Goal: Entertainment & Leisure: Consume media (video, audio)

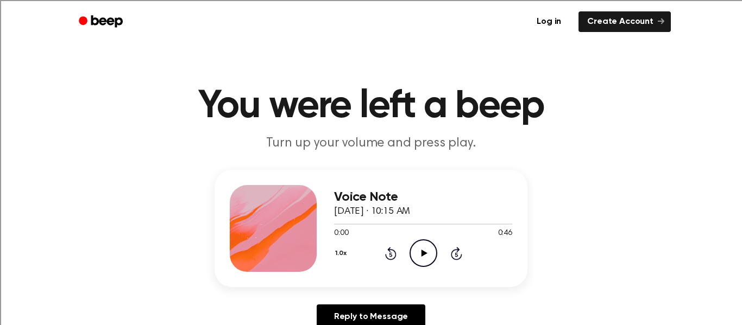
click at [427, 254] on icon "Play Audio" at bounding box center [424, 254] width 28 height 28
click at [422, 250] on icon "Play Audio" at bounding box center [424, 254] width 28 height 28
click at [635, 237] on div "Voice Note September 25, 2025 · 10:15 AM 0:08 0:46 Your browser does not suppor…" at bounding box center [371, 254] width 716 height 168
click at [423, 262] on icon "Play Audio" at bounding box center [424, 254] width 28 height 28
click at [426, 256] on icon "Play Audio" at bounding box center [424, 254] width 28 height 28
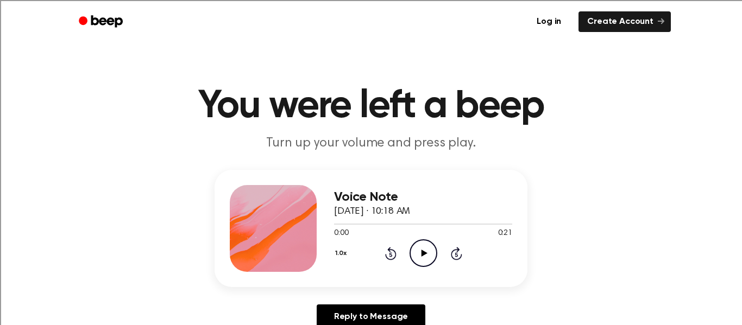
click at [422, 251] on icon at bounding box center [424, 253] width 6 height 7
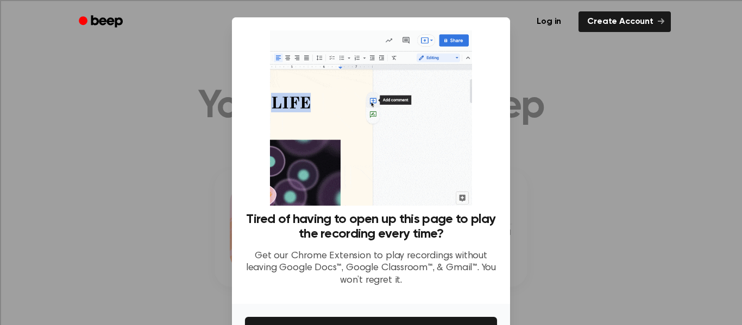
click at [578, 130] on div at bounding box center [371, 162] width 742 height 325
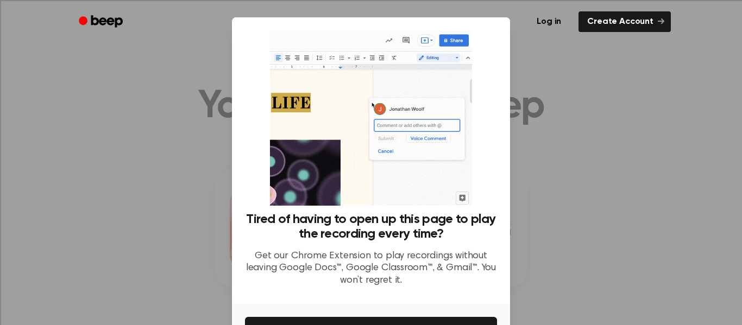
click at [613, 153] on div at bounding box center [371, 162] width 742 height 325
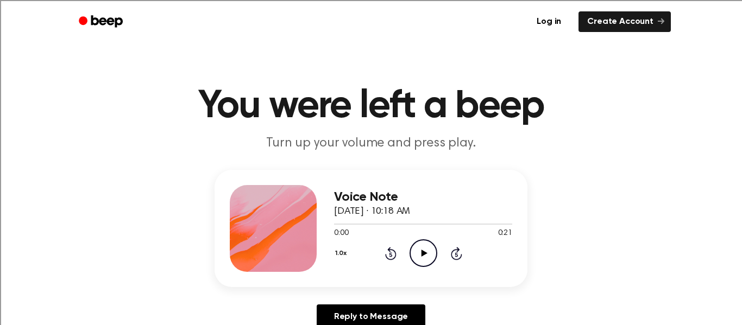
click at [430, 250] on icon "Play Audio" at bounding box center [424, 254] width 28 height 28
click at [425, 261] on icon "Play Audio" at bounding box center [424, 254] width 28 height 28
click at [426, 250] on icon "Play Audio" at bounding box center [424, 254] width 28 height 28
click at [429, 265] on icon "Play Audio" at bounding box center [424, 254] width 28 height 28
click at [419, 254] on icon "Play Audio" at bounding box center [424, 254] width 28 height 28
